Goal: Information Seeking & Learning: Find specific fact

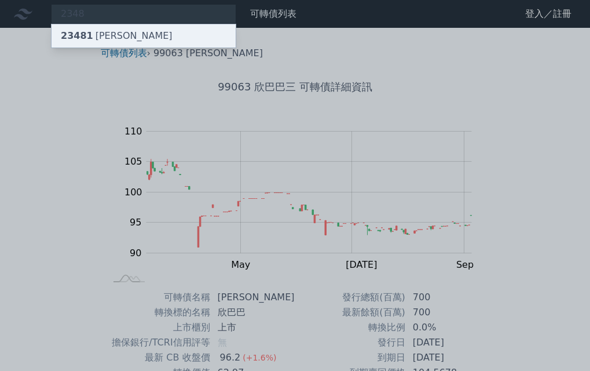
type input "2348"
click at [129, 35] on div "23481 海悅一" at bounding box center [144, 35] width 184 height 23
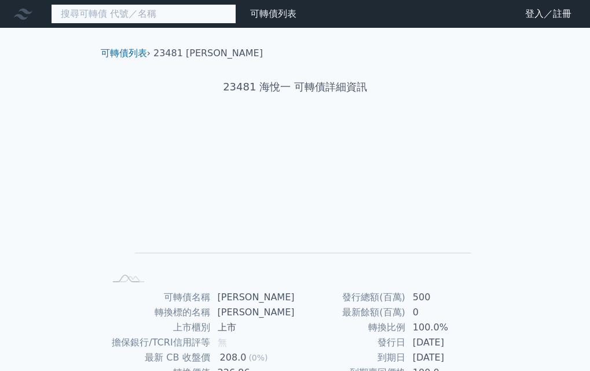
click at [86, 17] on input at bounding box center [143, 14] width 185 height 20
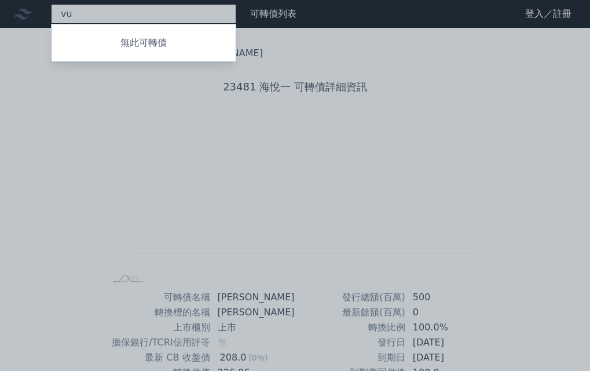
type input "v"
type input "u"
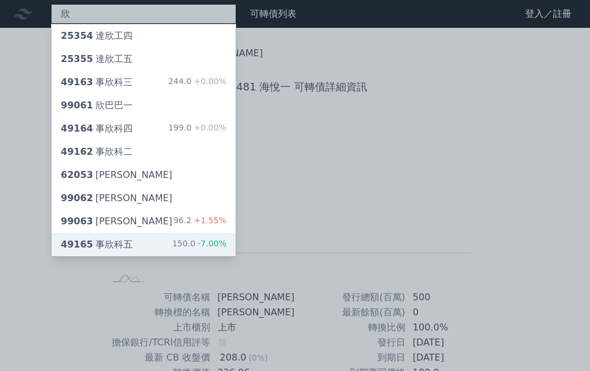
type input "欣"
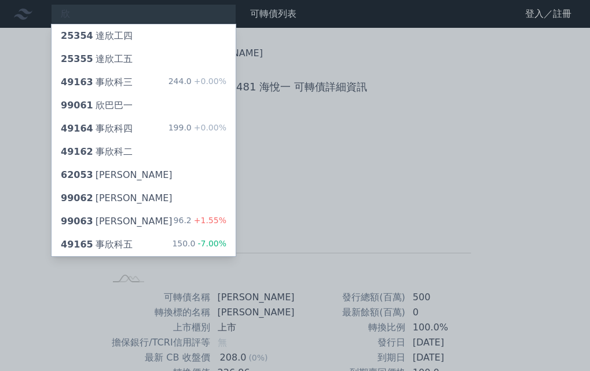
click at [86, 251] on div "可轉債列表 › 23481 海悅一 23481 海悅一 可轉債詳細資訊 Zoom Out L L Chart created using amCharts l…" at bounding box center [295, 289] width 445 height 522
click at [86, 251] on div "49165 事欣科五 150.0 -7.00%" at bounding box center [144, 244] width 184 height 23
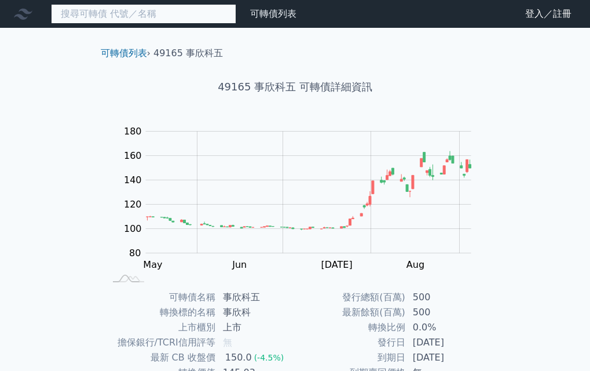
click at [75, 14] on input at bounding box center [143, 14] width 185 height 20
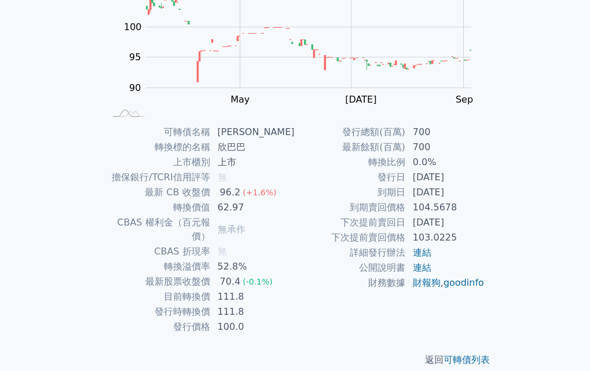
scroll to position [166, 0]
drag, startPoint x: 224, startPoint y: 266, endPoint x: 273, endPoint y: 267, distance: 49.2
click at [273, 273] on td "70.4 (-0.1%)" at bounding box center [253, 280] width 85 height 15
